Goal: Transaction & Acquisition: Obtain resource

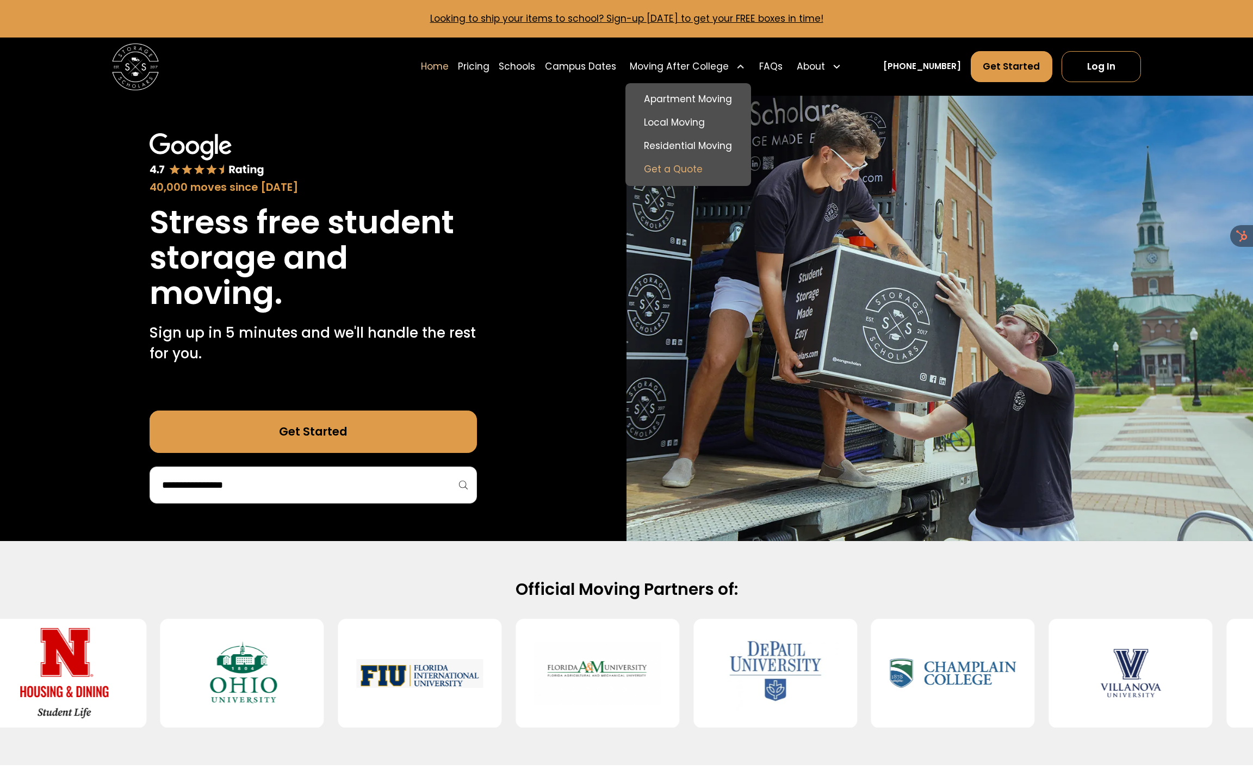
click at [715, 166] on link "Get a Quote" at bounding box center [688, 169] width 116 height 23
